Goal: Task Accomplishment & Management: Manage account settings

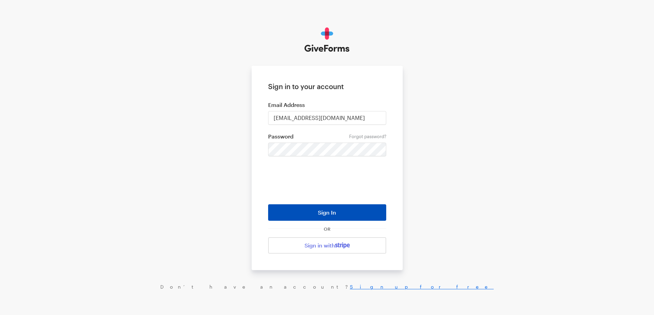
click at [321, 216] on button "Sign In" at bounding box center [327, 213] width 118 height 16
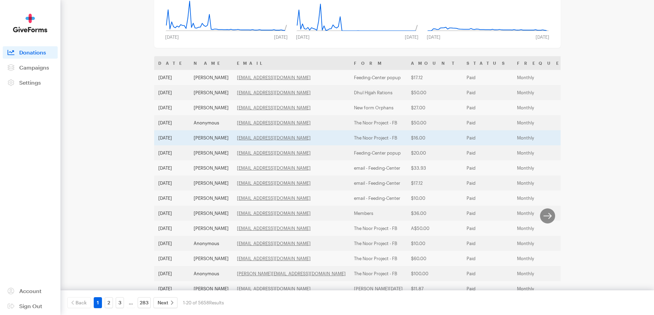
scroll to position [103, 0]
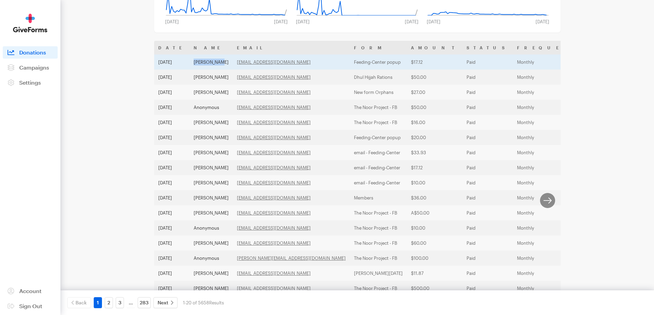
drag, startPoint x: 218, startPoint y: 63, endPoint x: 194, endPoint y: 60, distance: 23.9
click at [194, 60] on td "[PERSON_NAME]" at bounding box center [210, 62] width 43 height 15
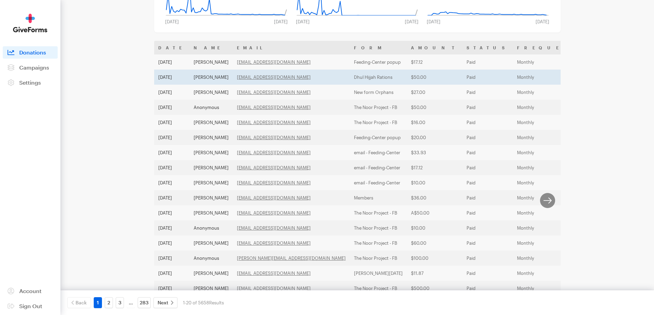
click at [220, 77] on td "[PERSON_NAME]" at bounding box center [210, 77] width 43 height 15
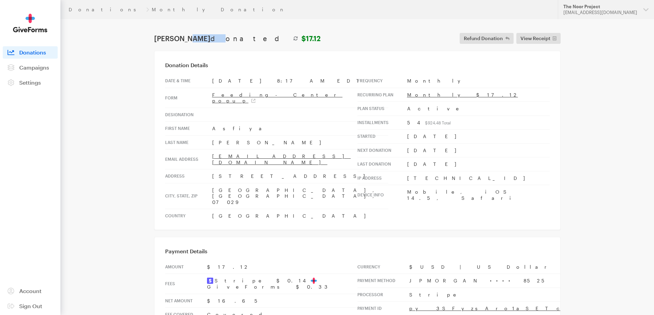
drag, startPoint x: 195, startPoint y: 37, endPoint x: 139, endPoint y: 31, distance: 56.2
click at [139, 31] on main "Donations Monthly Donation Asfiya Aziz donated $17.12 Refund Donation Refund Do…" at bounding box center [327, 193] width 494 height 349
click at [176, 49] on main "Donations Monthly Donation Asfiya Aziz donated $17.12 Refund Donation Refund Do…" at bounding box center [327, 193] width 494 height 349
click at [187, 38] on h1 "Asfiya Aziz donated $17.12" at bounding box center [237, 38] width 166 height 8
drag, startPoint x: 188, startPoint y: 38, endPoint x: 152, endPoint y: 35, distance: 36.5
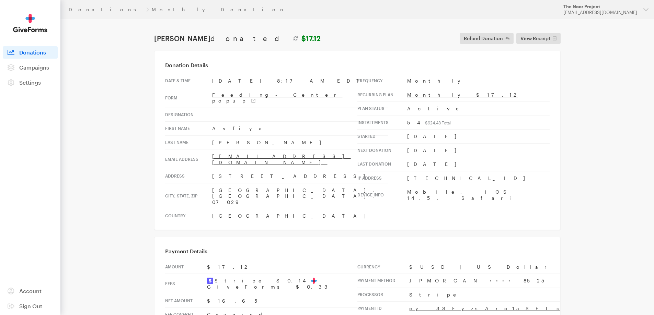
click at [152, 35] on main "Donations Monthly Donation Asfiya Aziz donated $17.12 Refund Donation Refund Do…" at bounding box center [327, 193] width 494 height 349
copy h1 "[PERSON_NAME]"
drag, startPoint x: 269, startPoint y: 150, endPoint x: 208, endPoint y: 151, distance: 61.1
click at [208, 151] on tr "Email address asfiyaaziz@gmail.com" at bounding box center [276, 160] width 223 height 20
copy tr "[EMAIL_ADDRESS][DOMAIN_NAME]"
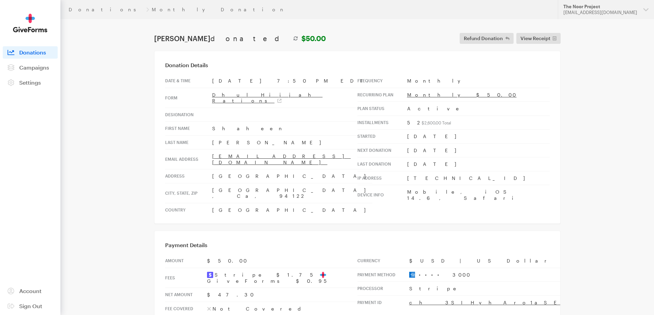
drag, startPoint x: 292, startPoint y: 150, endPoint x: 208, endPoint y: 146, distance: 84.6
click at [208, 150] on tr "Email address pashasheikh2005@yahoo.com" at bounding box center [268, 160] width 207 height 20
copy tr "pashasheikh2005@yahoo.com"
drag, startPoint x: 238, startPoint y: 150, endPoint x: 493, endPoint y: 127, distance: 256.7
click at [493, 127] on td "52 $2,600.00 Total" at bounding box center [478, 123] width 142 height 14
